Goal: Task Accomplishment & Management: Complete application form

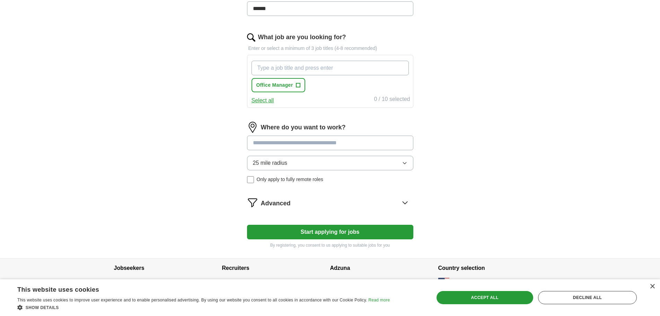
scroll to position [208, 0]
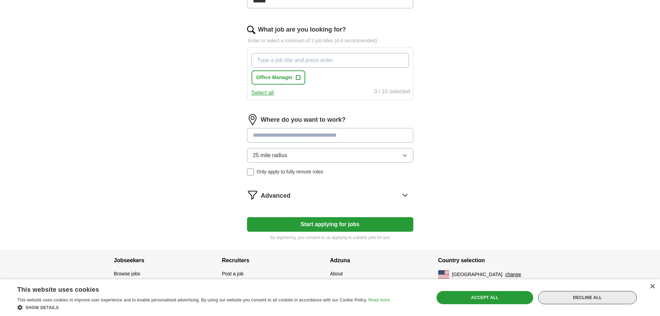
click at [571, 297] on div "Decline all" at bounding box center [587, 297] width 99 height 13
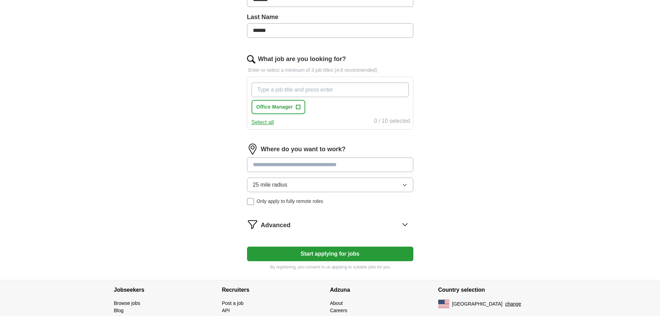
scroll to position [139, 0]
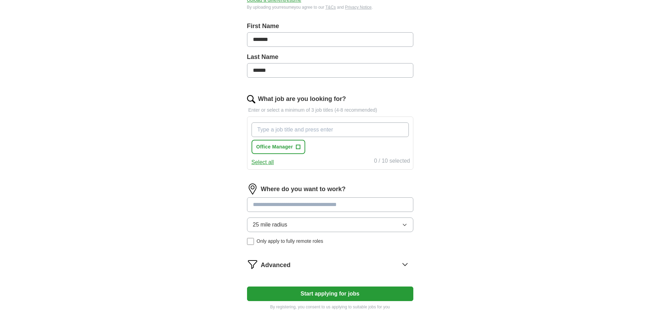
click at [270, 129] on input "What job are you looking for?" at bounding box center [330, 129] width 157 height 15
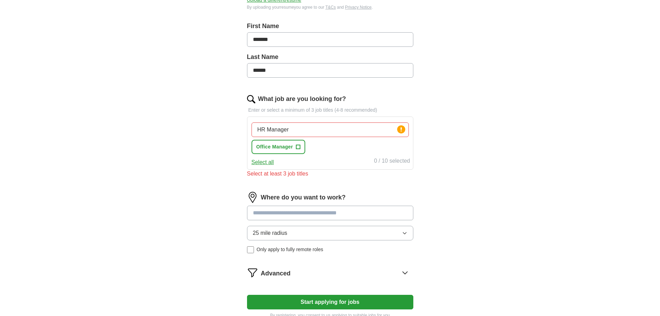
click at [334, 149] on div "HR Manager Press return to add title Office Manager +" at bounding box center [330, 138] width 160 height 37
click at [402, 128] on circle at bounding box center [401, 129] width 8 height 8
click at [294, 130] on input "HR Manager" at bounding box center [330, 129] width 157 height 15
type input "HR Manager, HR Director, HR Consultant"
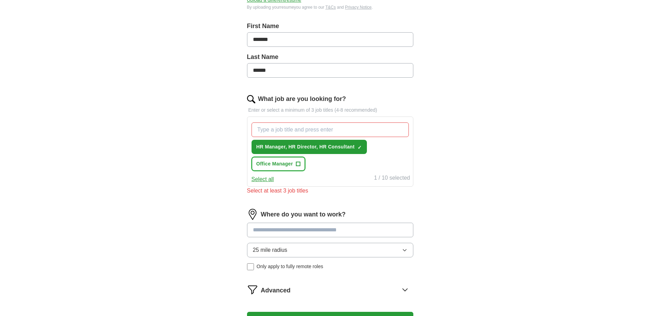
click at [297, 164] on span "+" at bounding box center [298, 164] width 4 height 6
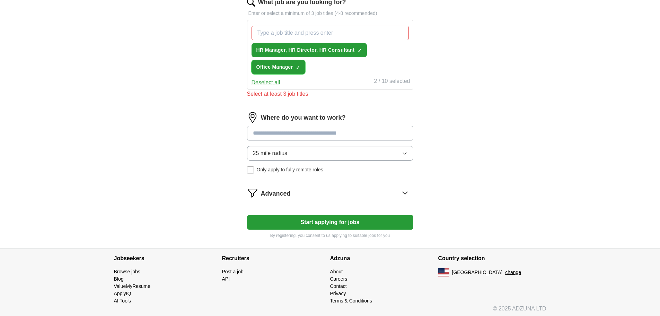
scroll to position [238, 0]
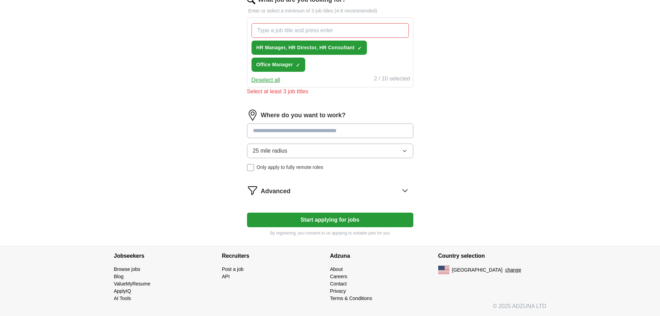
click at [253, 132] on input at bounding box center [330, 130] width 166 height 15
type input "*****"
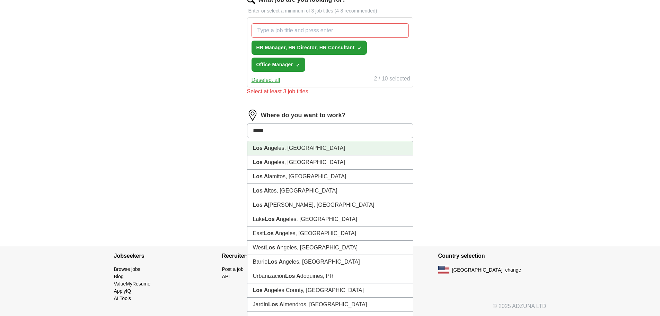
click at [274, 147] on li "Los A ngeles, [GEOGRAPHIC_DATA]" at bounding box center [330, 148] width 166 height 14
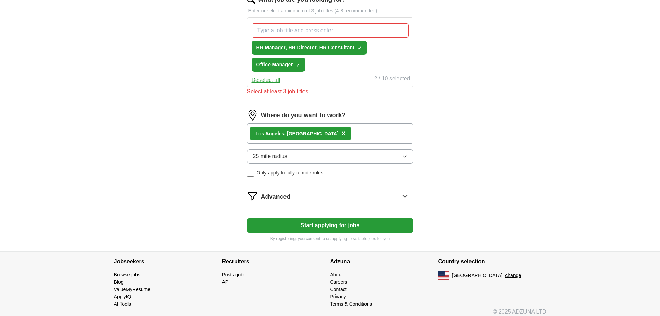
click at [350, 176] on div "Where do you want to work? Los A ngeles, [GEOGRAPHIC_DATA] × 25 mile radius Onl…" at bounding box center [330, 145] width 166 height 72
click at [427, 139] on div "Let ApplyIQ do the hard work of searching and applying for jobs. Just tell us w…" at bounding box center [330, 36] width 222 height 429
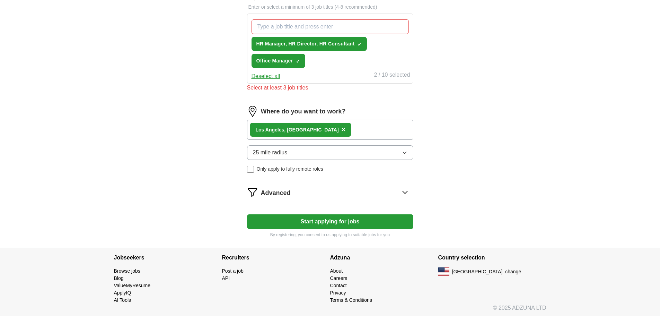
scroll to position [243, 0]
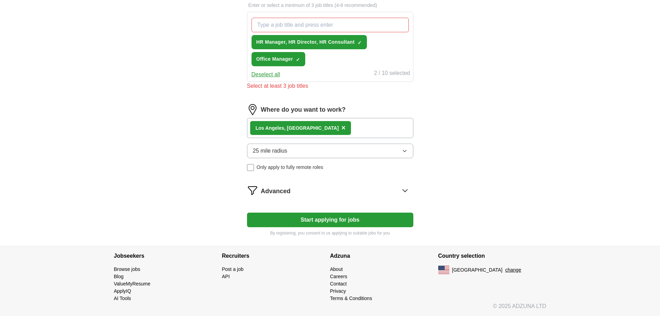
click at [322, 218] on button "Start applying for jobs" at bounding box center [330, 219] width 166 height 15
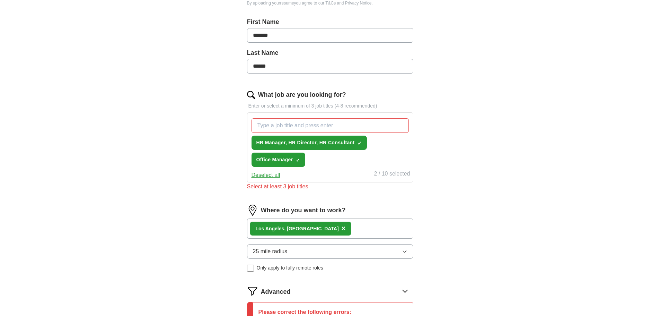
scroll to position [139, 0]
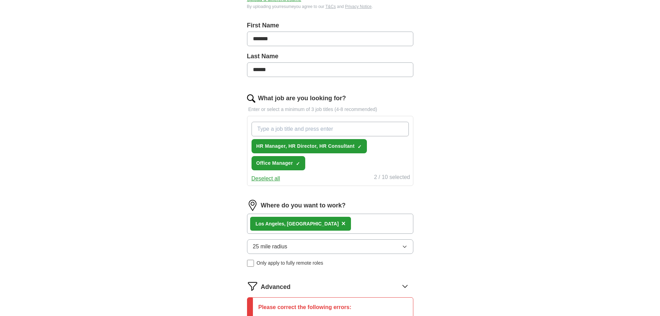
click at [257, 131] on input "What job are you looking for?" at bounding box center [330, 129] width 157 height 15
type input "F"
type input "Law Firm Administrator"
click at [350, 174] on div "Deselect all 2 / 10 selected" at bounding box center [330, 178] width 160 height 10
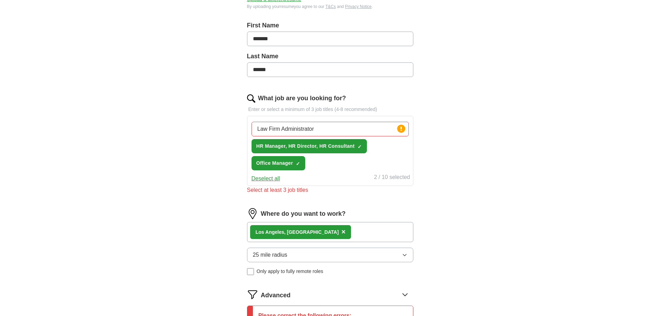
click at [329, 130] on input "Law Firm Administrator" at bounding box center [330, 129] width 157 height 15
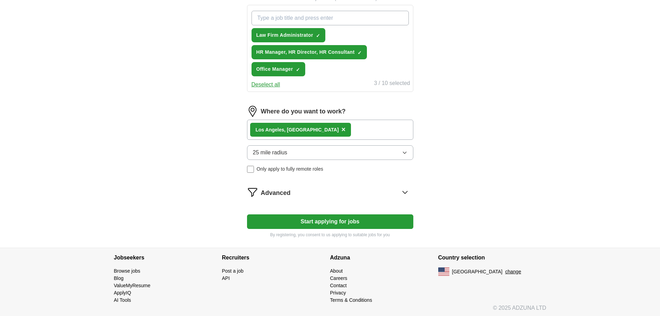
scroll to position [252, 0]
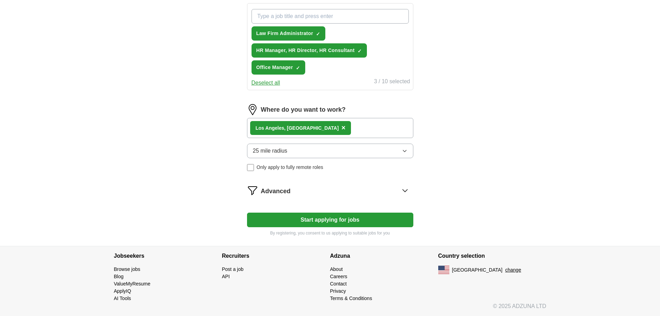
click at [325, 217] on button "Start applying for jobs" at bounding box center [330, 219] width 166 height 15
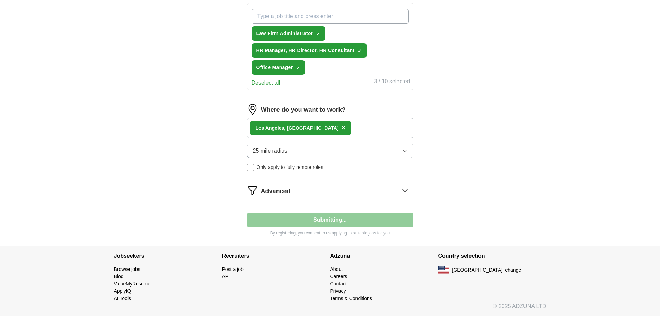
select select "**"
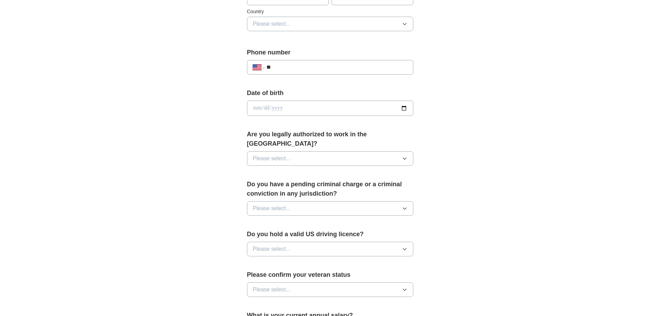
scroll to position [243, 0]
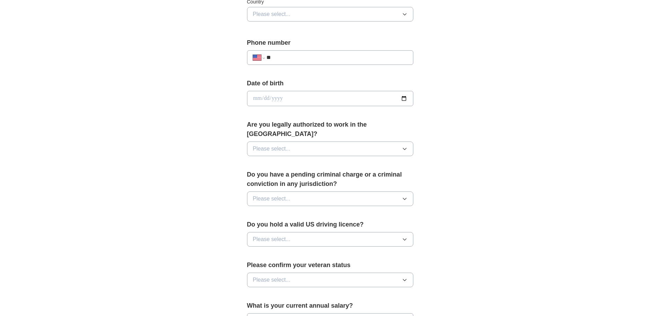
click at [405, 148] on icon "button" at bounding box center [404, 149] width 3 height 2
click at [395, 160] on div "Yes" at bounding box center [330, 164] width 155 height 8
click at [404, 191] on button "Please select..." at bounding box center [330, 198] width 166 height 15
click at [406, 224] on div "No" at bounding box center [330, 228] width 155 height 8
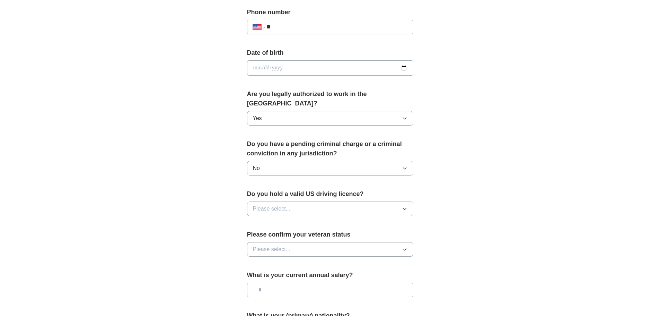
scroll to position [312, 0]
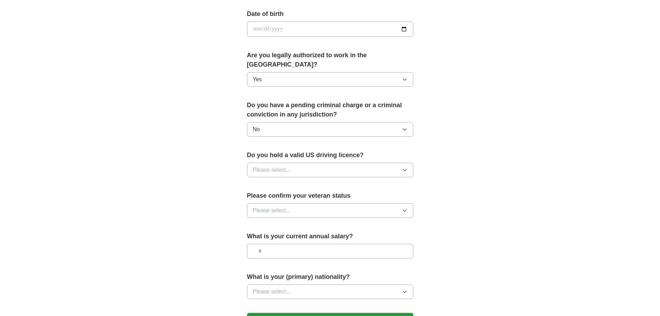
click at [401, 162] on button "Please select..." at bounding box center [330, 169] width 166 height 15
click at [393, 182] on div "Yes" at bounding box center [330, 186] width 155 height 8
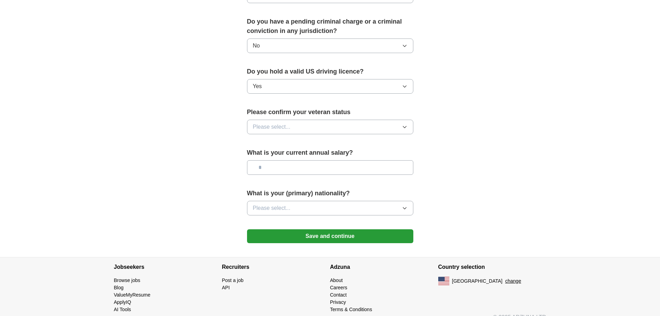
scroll to position [397, 0]
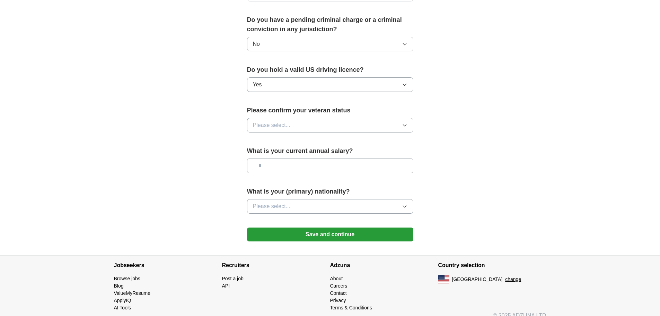
click at [402, 122] on icon "button" at bounding box center [405, 125] width 6 height 6
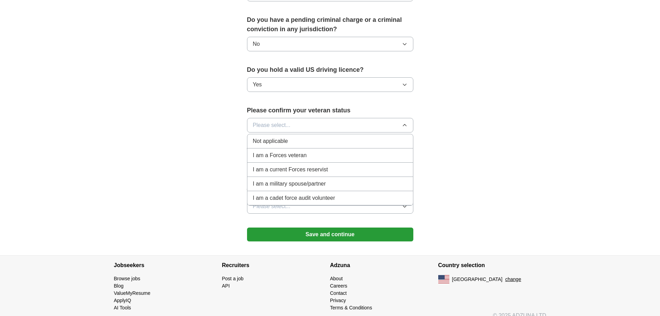
click at [393, 137] on div "Not applicable" at bounding box center [330, 141] width 155 height 8
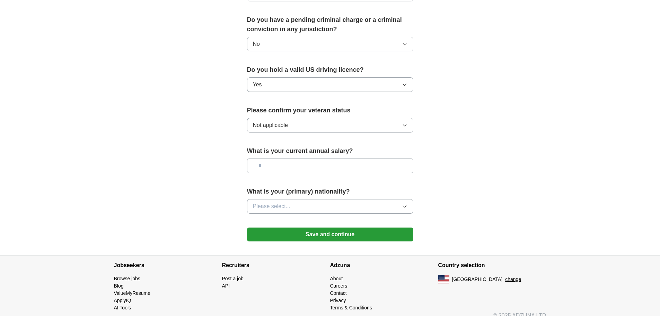
click at [403, 122] on icon "button" at bounding box center [405, 125] width 6 height 6
click at [403, 205] on icon "button" at bounding box center [404, 206] width 3 height 2
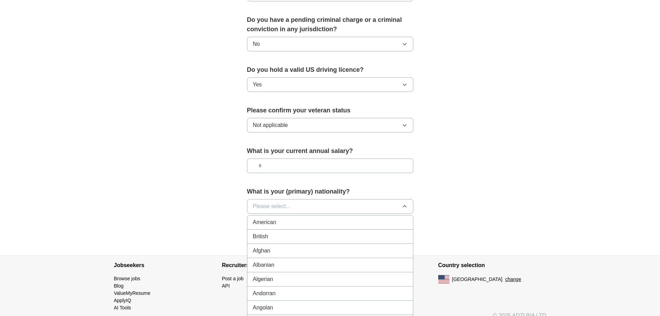
click at [301, 218] on div "American" at bounding box center [330, 222] width 155 height 8
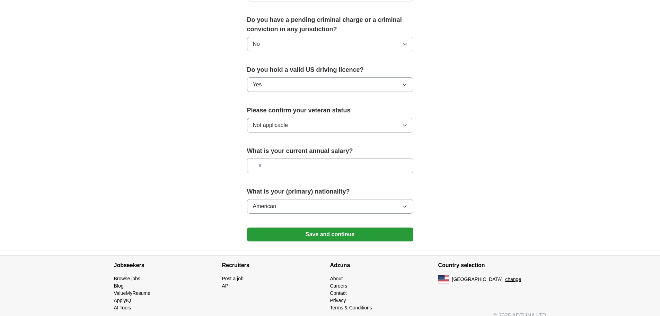
click at [335, 227] on button "Save and continue" at bounding box center [330, 234] width 166 height 14
